Goal: Transaction & Acquisition: Purchase product/service

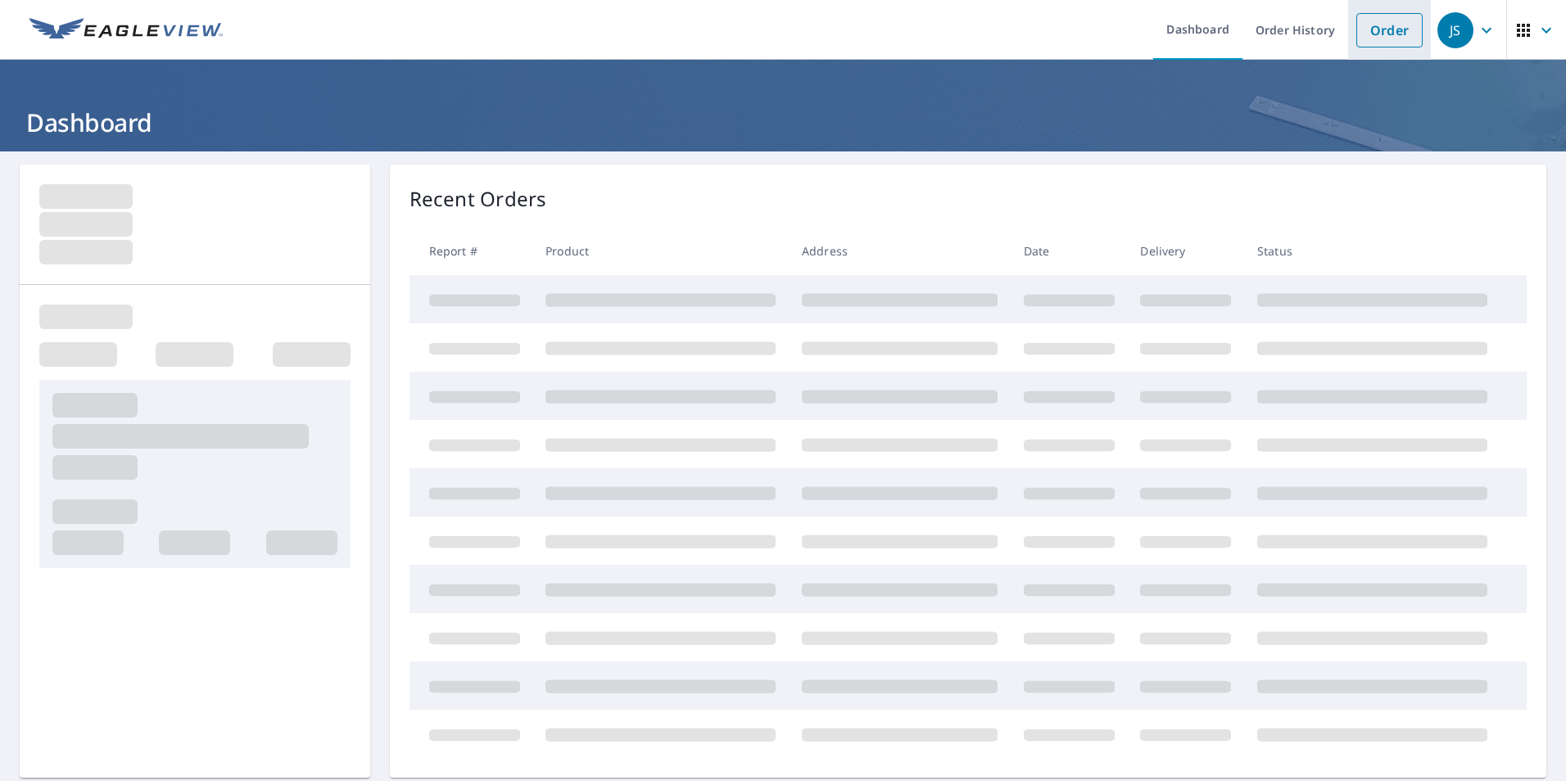
click at [1369, 29] on link "Order" at bounding box center [1389, 30] width 66 height 34
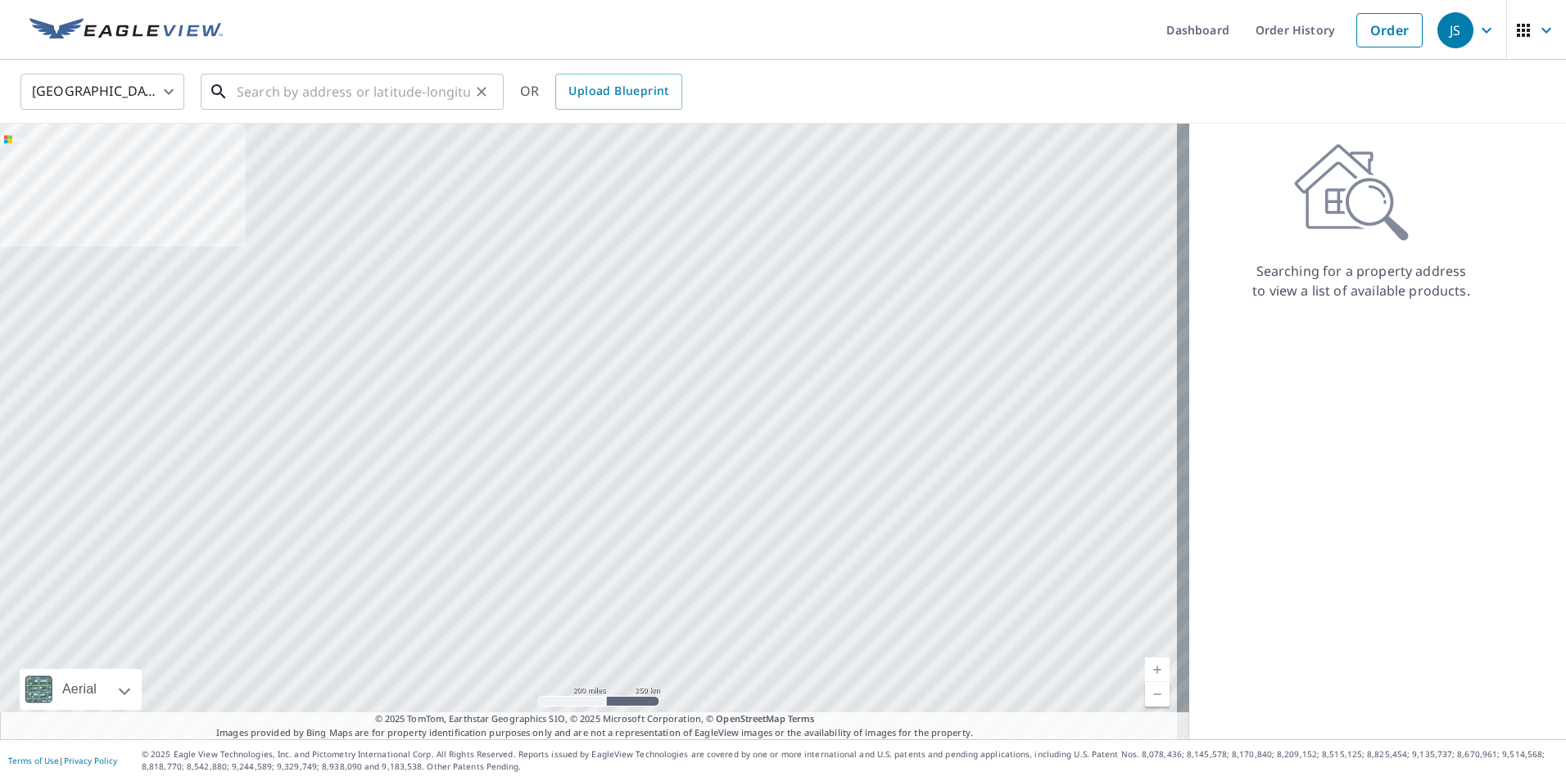
click at [356, 93] on input "text" at bounding box center [353, 92] width 233 height 46
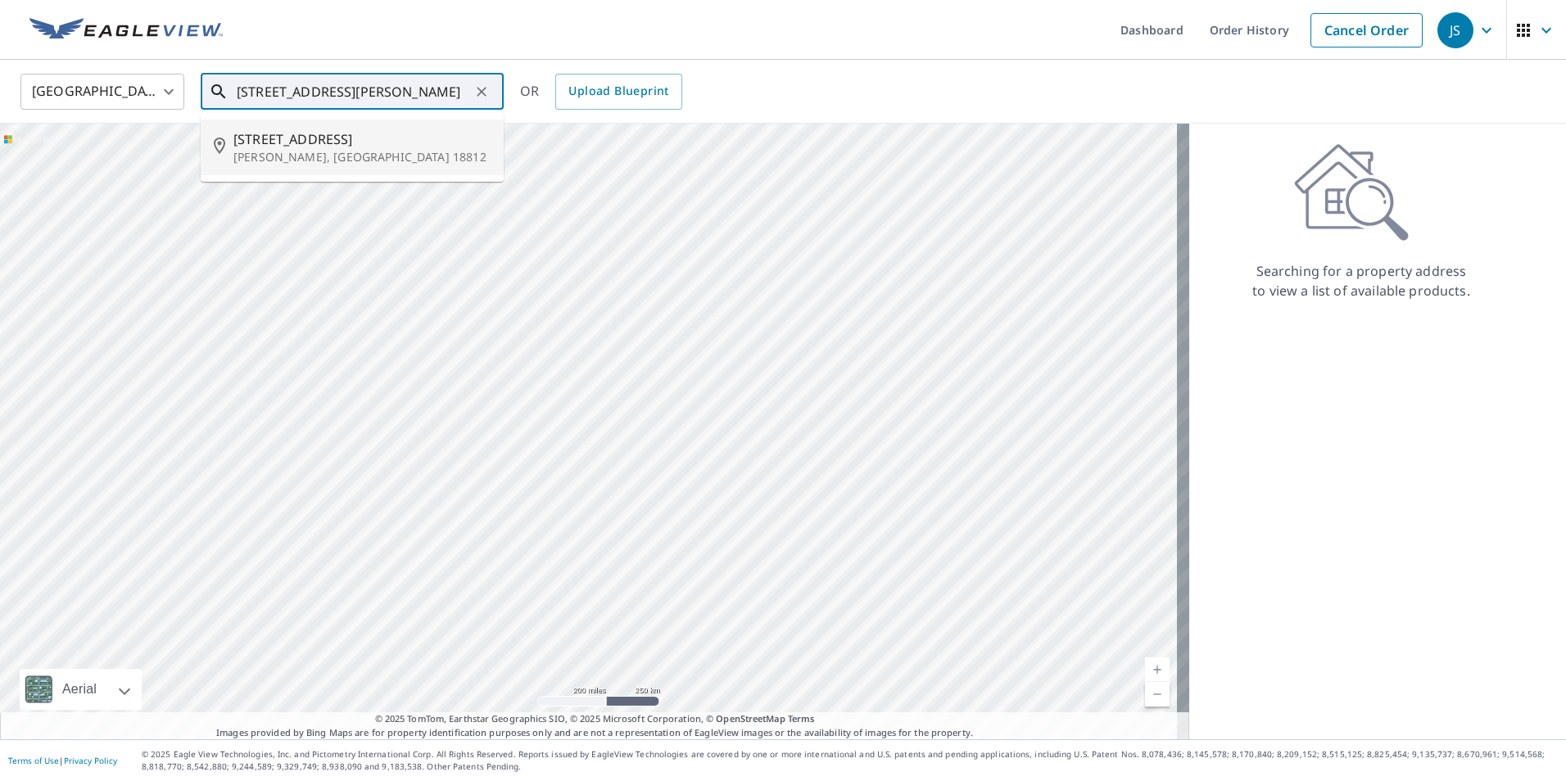
click at [307, 150] on p "[PERSON_NAME], [GEOGRAPHIC_DATA] 18812" at bounding box center [361, 157] width 257 height 16
type input "[STREET_ADDRESS][PERSON_NAME]"
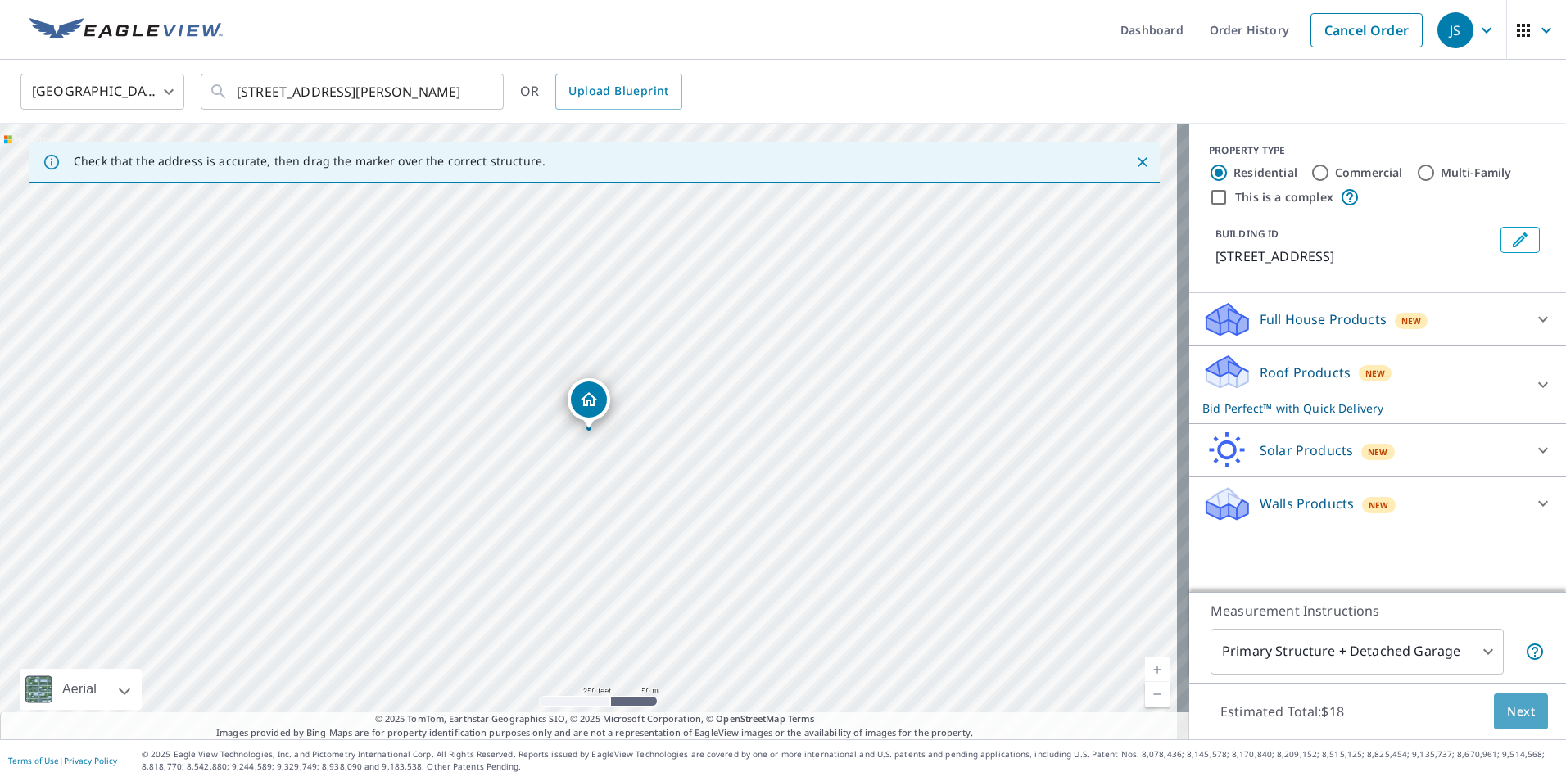
click at [1508, 721] on span "Next" at bounding box center [1521, 712] width 28 height 20
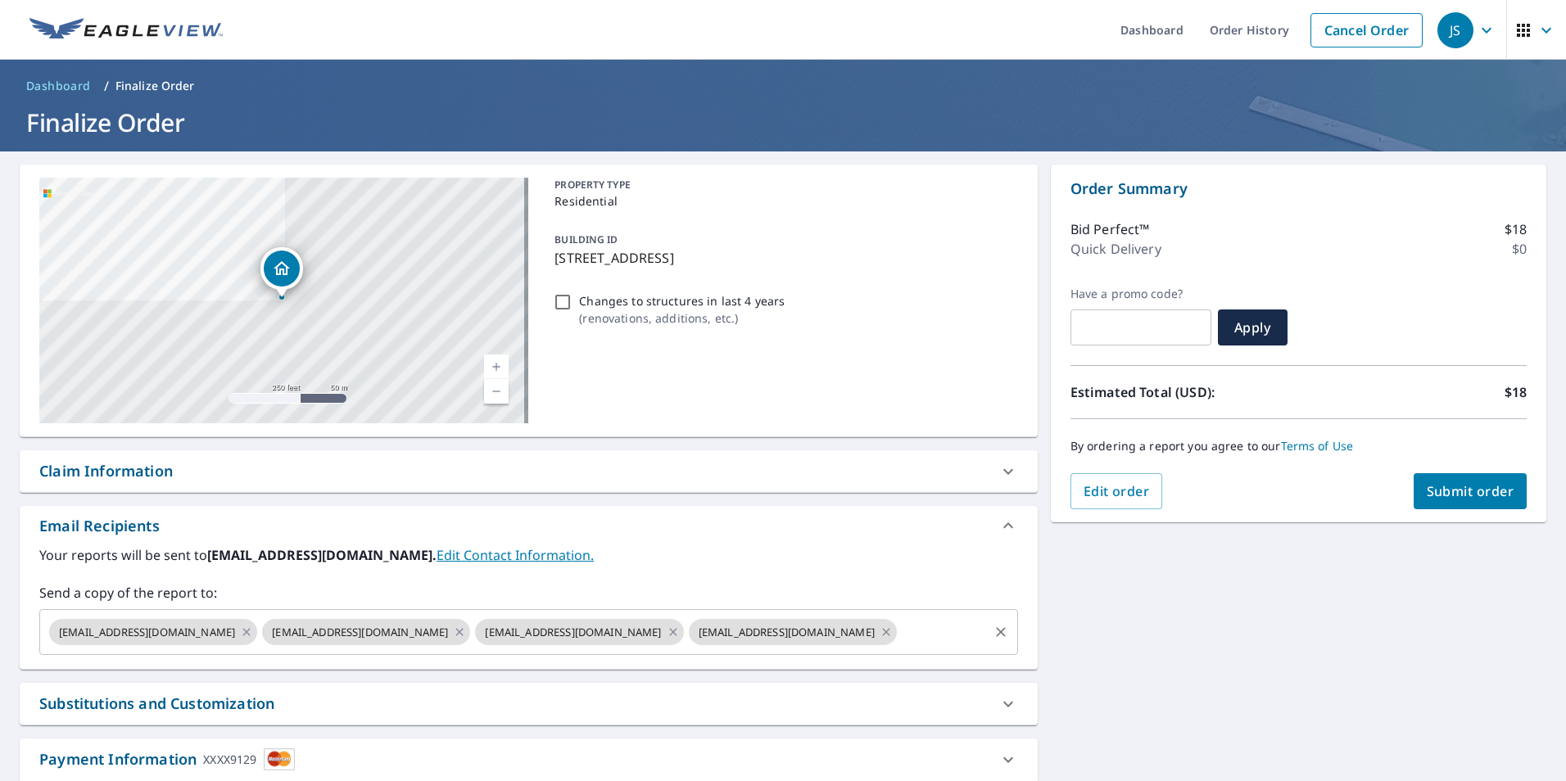
click at [882, 629] on icon at bounding box center [885, 631] width 7 height 7
click at [667, 628] on icon at bounding box center [673, 632] width 13 height 18
click at [456, 632] on icon at bounding box center [459, 631] width 7 height 7
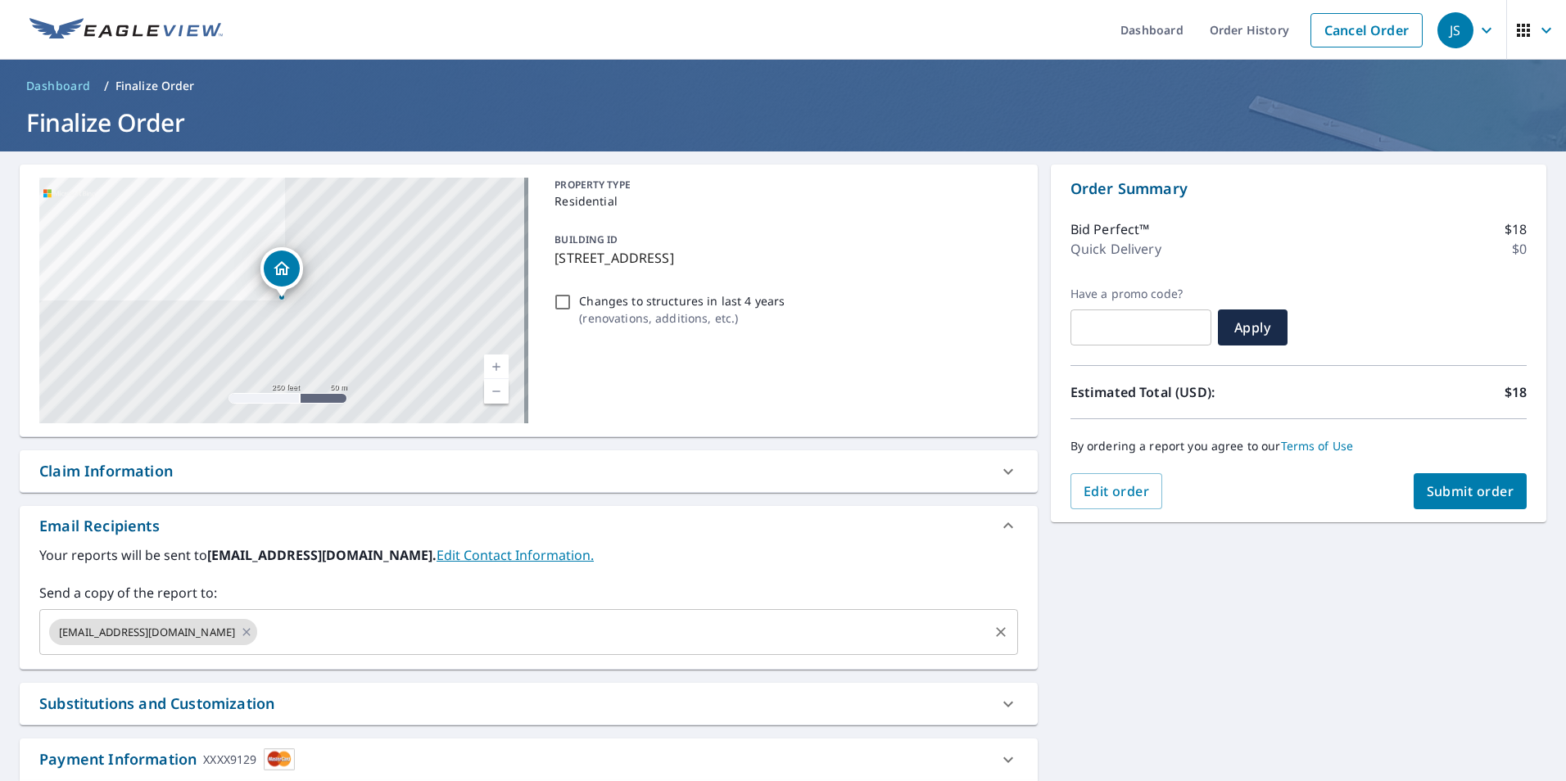
click at [1458, 496] on span "Submit order" at bounding box center [1471, 491] width 88 height 18
